Goal: Task Accomplishment & Management: Use online tool/utility

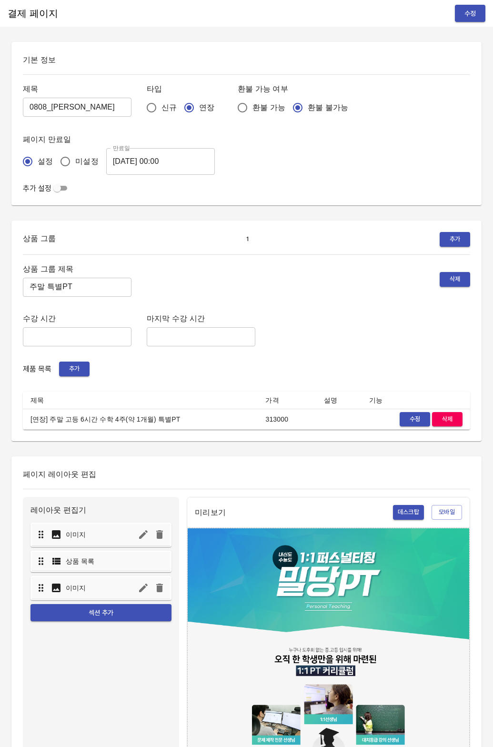
scroll to position [55, 0]
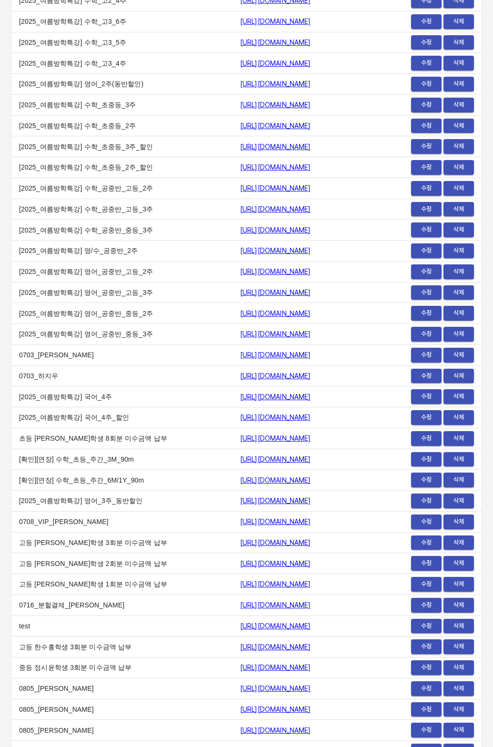
scroll to position [10723, 0]
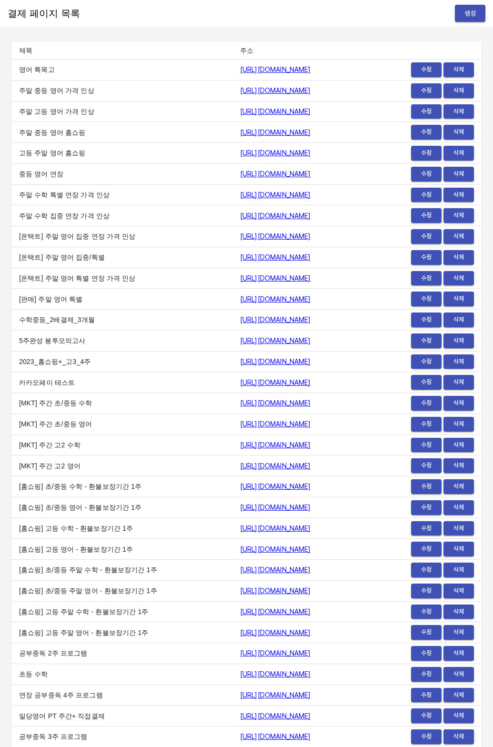
click at [465, 14] on span "생성" at bounding box center [470, 14] width 15 height 12
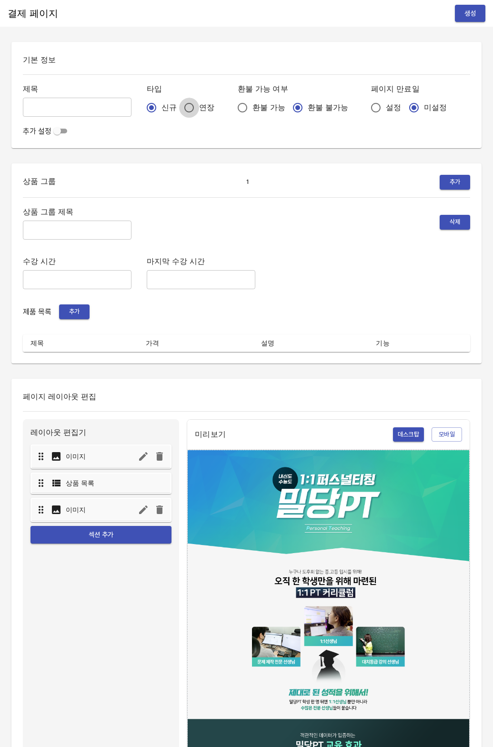
click at [179, 108] on input "연장" at bounding box center [189, 108] width 20 height 20
radio input "true"
click at [386, 109] on span "설정" at bounding box center [393, 107] width 15 height 11
click at [366, 109] on input "설정" at bounding box center [376, 108] width 20 height 20
radio input "true"
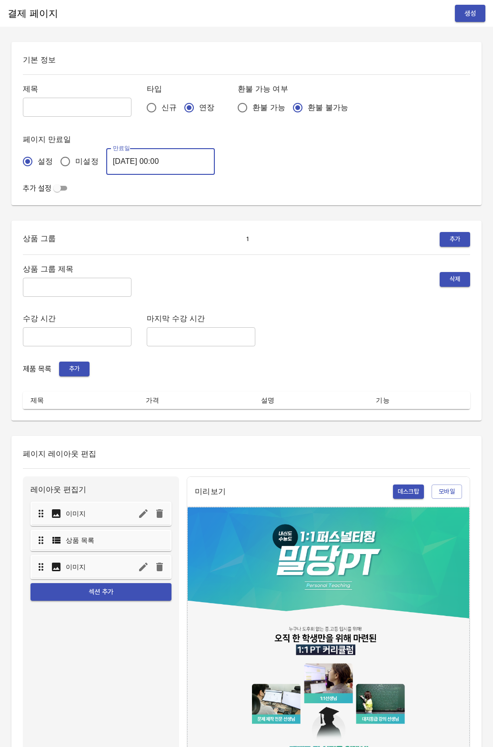
click at [124, 158] on input "[DATE] 00:00" at bounding box center [160, 161] width 109 height 27
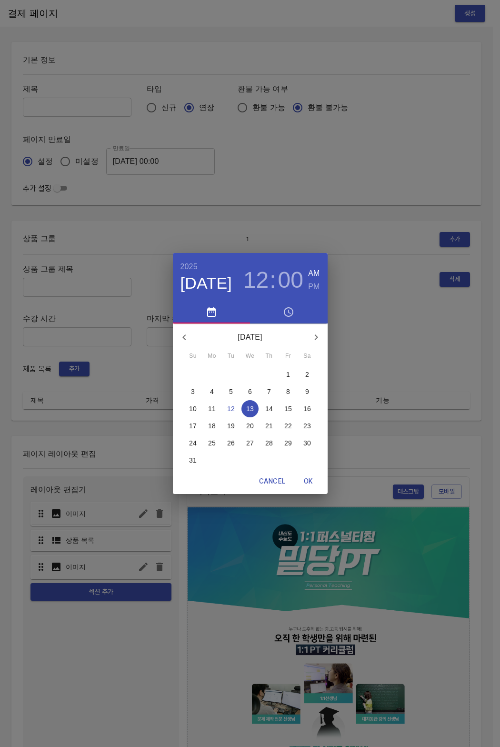
click at [255, 428] on span "20" at bounding box center [250, 426] width 17 height 10
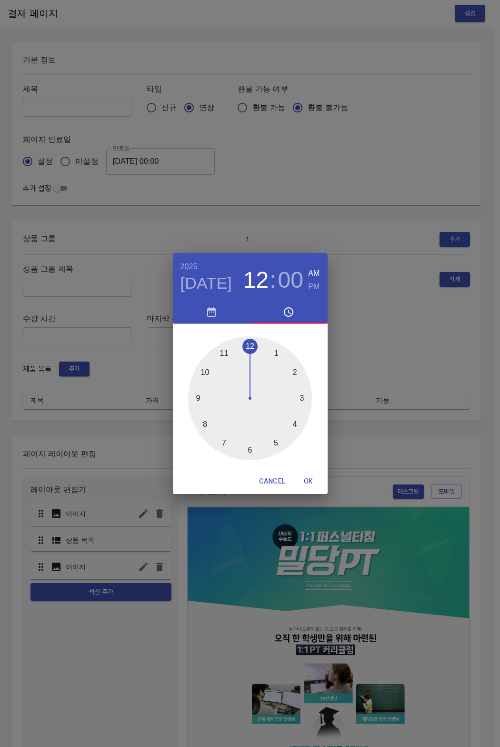
click at [309, 483] on span "OK" at bounding box center [308, 482] width 23 height 12
type input "[DATE] 00:00"
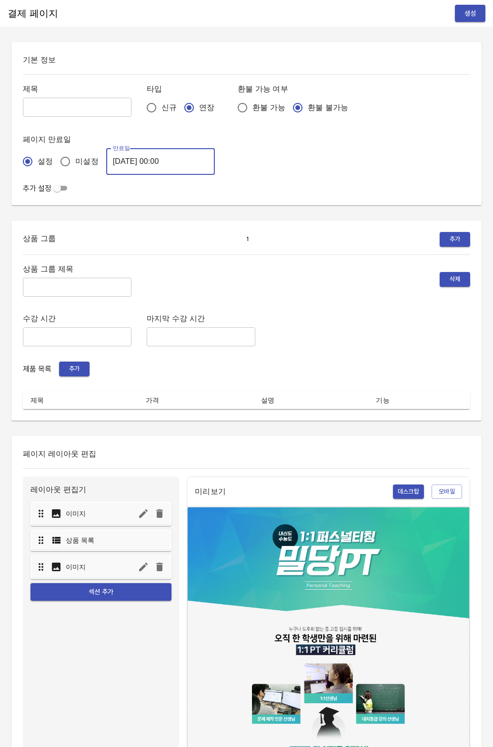
click at [41, 113] on input "text" at bounding box center [77, 107] width 109 height 19
type input "0812_[PERSON_NAME]"
click at [23, 293] on input "text" at bounding box center [77, 287] width 109 height 19
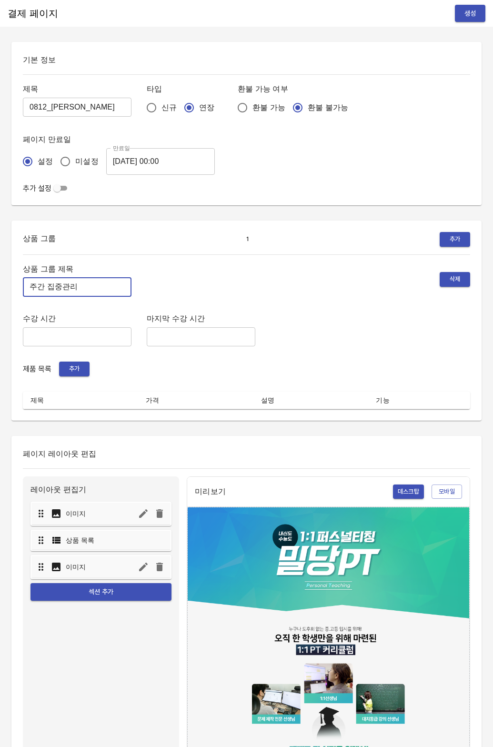
type input "주간 집중관리"
click at [64, 368] on span "추가" at bounding box center [74, 369] width 21 height 11
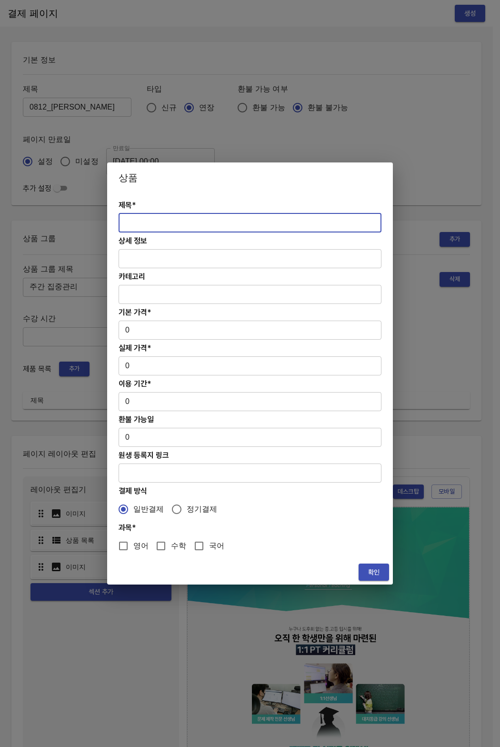
click at [210, 229] on input "text" at bounding box center [250, 222] width 263 height 19
paste input "[연장] 고등 주간 집중관리 영어 4주(약 1개월) 프로그램"
type input "[연장] 고등 주간 집중관리 영어 4주(약 1개월) 프로그램"
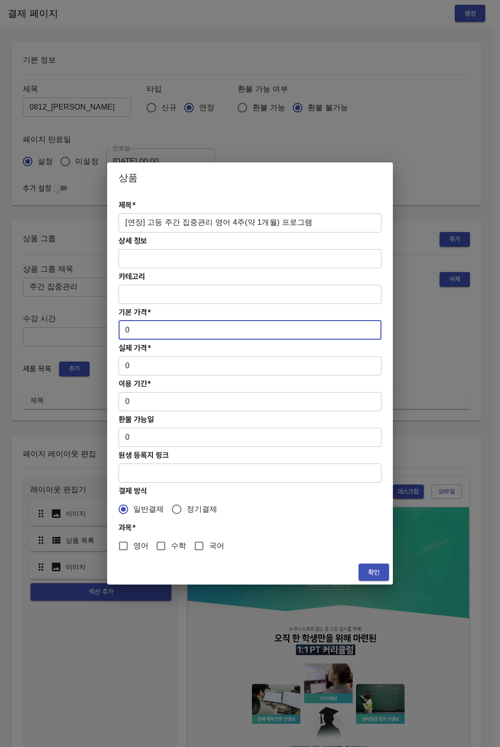
drag, startPoint x: 144, startPoint y: 337, endPoint x: 96, endPoint y: 330, distance: 49.1
click at [96, 330] on div "상품 제목* [연장] 고등 주간 집중관리 영어 4주(약 1개월) 프로그램 ​ 상세 정보 ​ 카테고리 ​ 기본 가격* 0 ​ 실제 가격* 0 ​…" at bounding box center [250, 373] width 500 height 747
paste input "31300"
type input "313000"
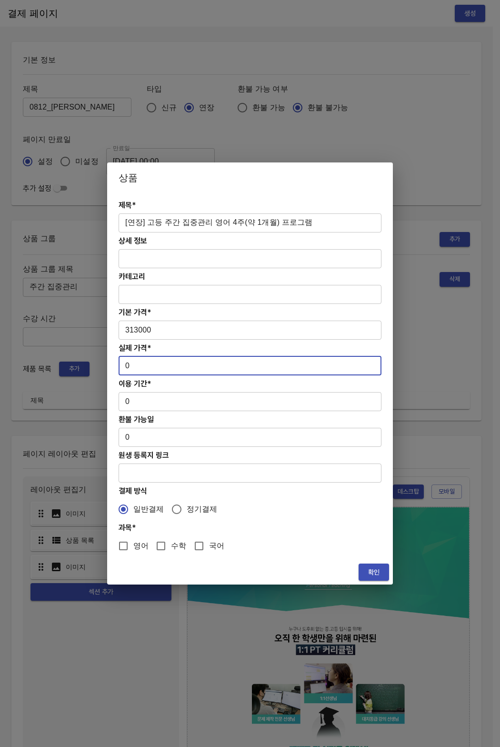
drag, startPoint x: 141, startPoint y: 369, endPoint x: 112, endPoint y: 368, distance: 28.6
click at [112, 368] on div "제목* [연장] 고등 주간 집중관리 영어 4주(약 1개월) 프로그램 ​ 상세 정보 ​ 카테고리 ​ 기본 가격* 313000 ​ 실제 가격* 0…" at bounding box center [250, 376] width 286 height 367
paste input "31300"
type input "313000"
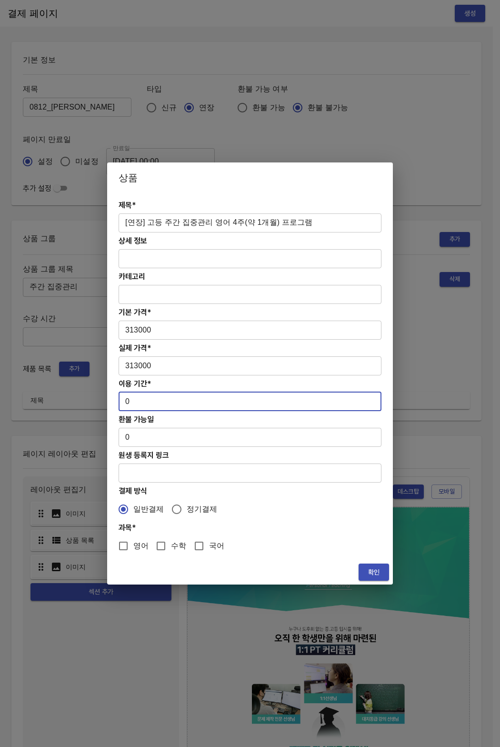
drag, startPoint x: 141, startPoint y: 407, endPoint x: 105, endPoint y: 400, distance: 37.0
click at [105, 400] on div "상품 제목* [연장] 고등 주간 집중관리 영어 4주(약 1개월) 프로그램 ​ 상세 정보 ​ 카테고리 ​ 기본 가격* 313000 ​ 실제 가격…" at bounding box center [250, 373] width 500 height 747
type input "28"
click at [135, 547] on span "영어" at bounding box center [140, 545] width 15 height 11
click at [133, 547] on input "영어" at bounding box center [123, 546] width 20 height 20
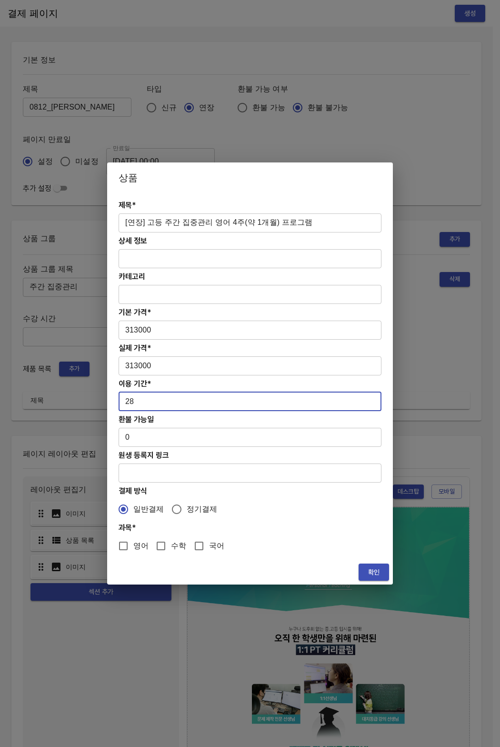
checkbox input "true"
click at [388, 583] on div "확인" at bounding box center [250, 572] width 286 height 25
click at [369, 573] on span "확인" at bounding box center [373, 573] width 15 height 12
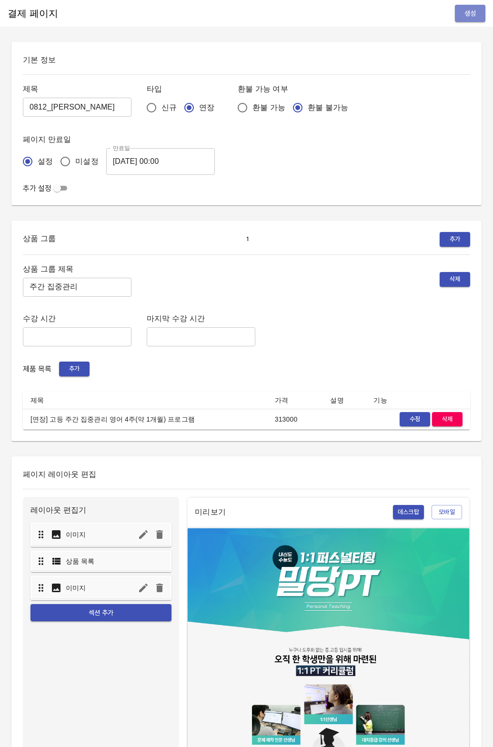
click at [478, 12] on button "생성" at bounding box center [470, 14] width 30 height 18
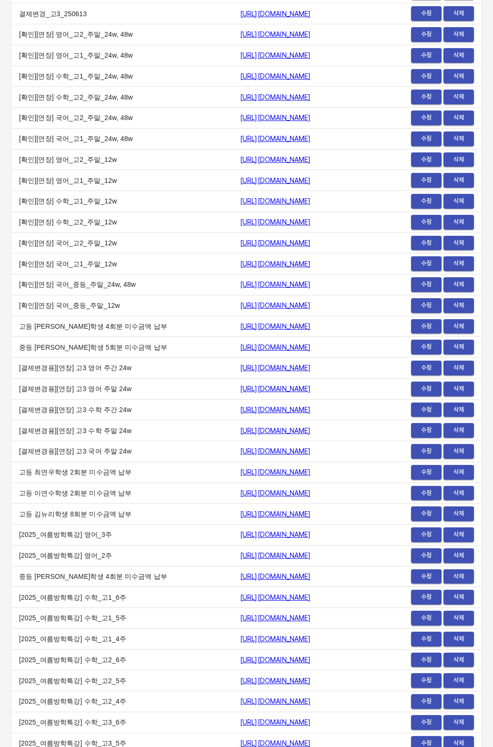
scroll to position [11172, 0]
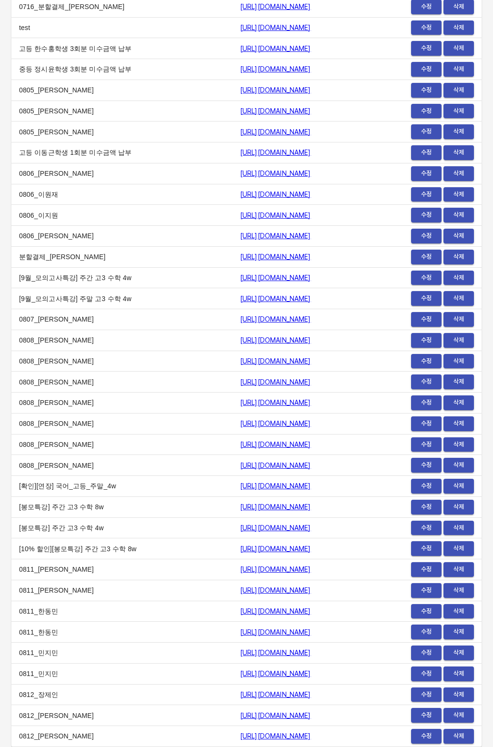
click at [233, 733] on td "https://payment.mildang.kr/LrDDr4IYxBYT6yhQg6Ogi" at bounding box center [317, 736] width 169 height 21
drag, startPoint x: 172, startPoint y: 737, endPoint x: 349, endPoint y: 738, distance: 177.3
click at [349, 738] on td "https://payment.mildang.kr/LrDDr4IYxBYT6yhQg6Ogi" at bounding box center [317, 736] width 169 height 21
copy link "https://payment.mildang.kr/LrDDr4IYxBYT6yhQg6Ogi"
